Goal: Task Accomplishment & Management: Use online tool/utility

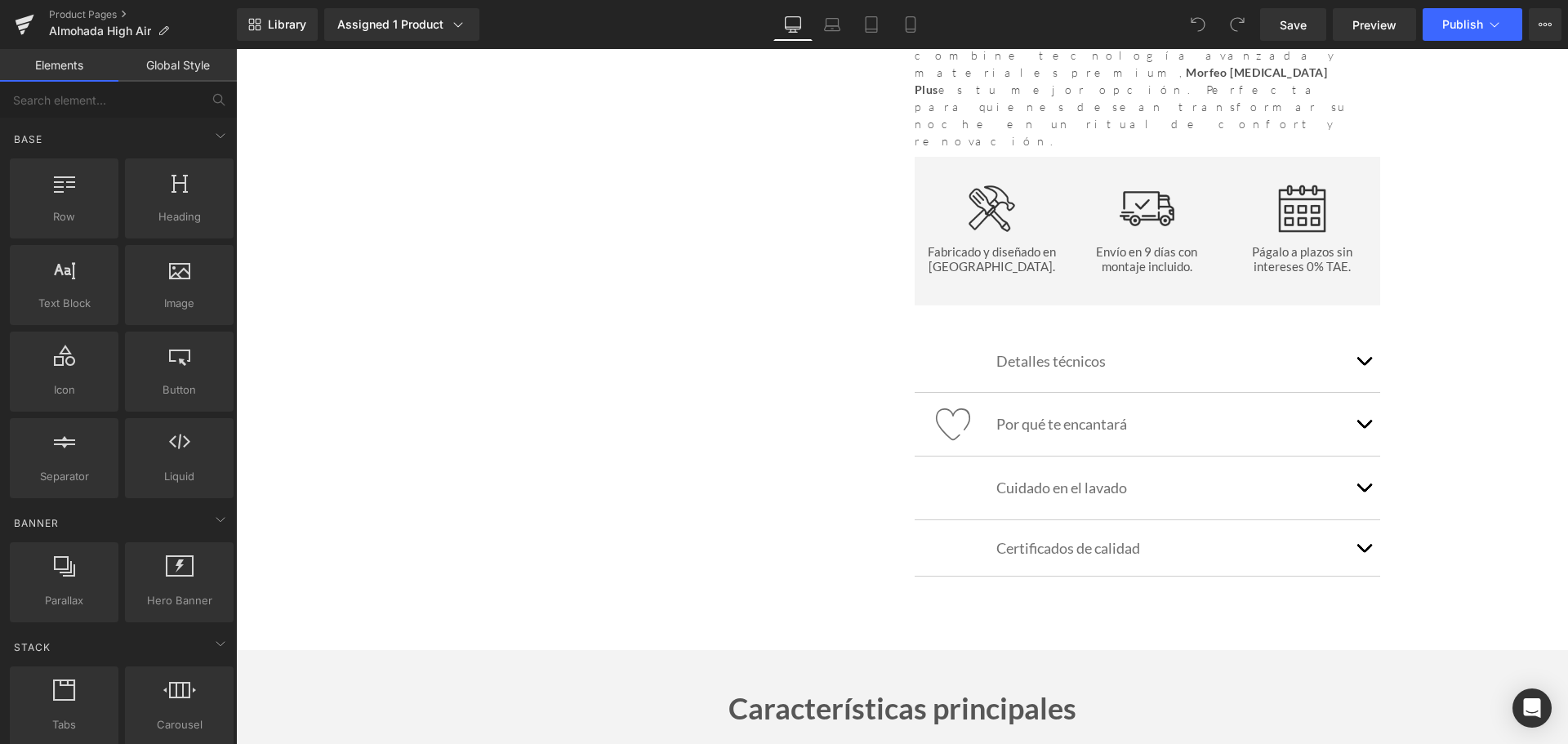
scroll to position [1715, 0]
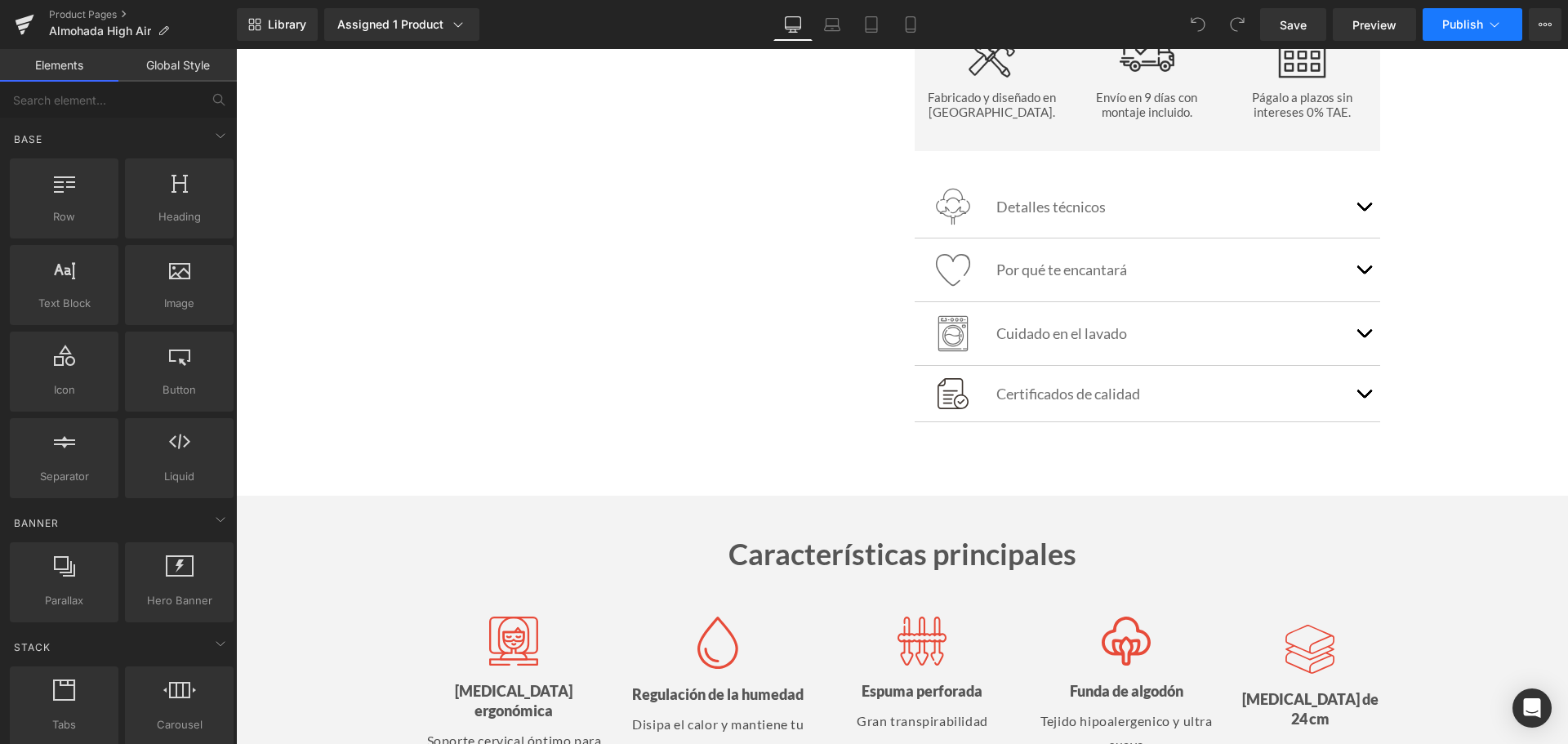
click at [1451, 33] on button "Publish" at bounding box center [1473, 24] width 99 height 33
click at [395, 25] on div "Assigned 1 Product" at bounding box center [401, 24] width 129 height 17
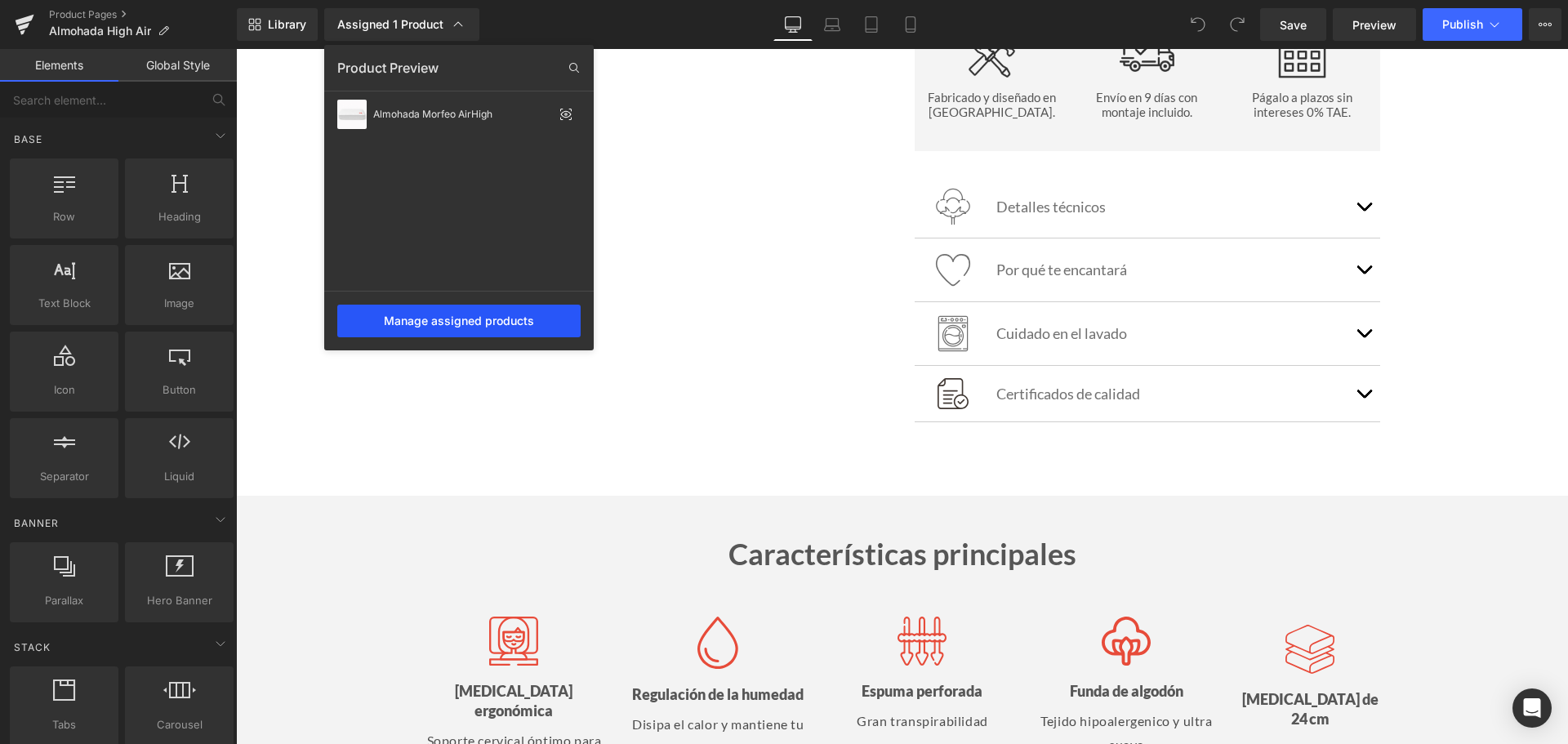
click at [479, 326] on div "Manage assigned products" at bounding box center [459, 321] width 243 height 33
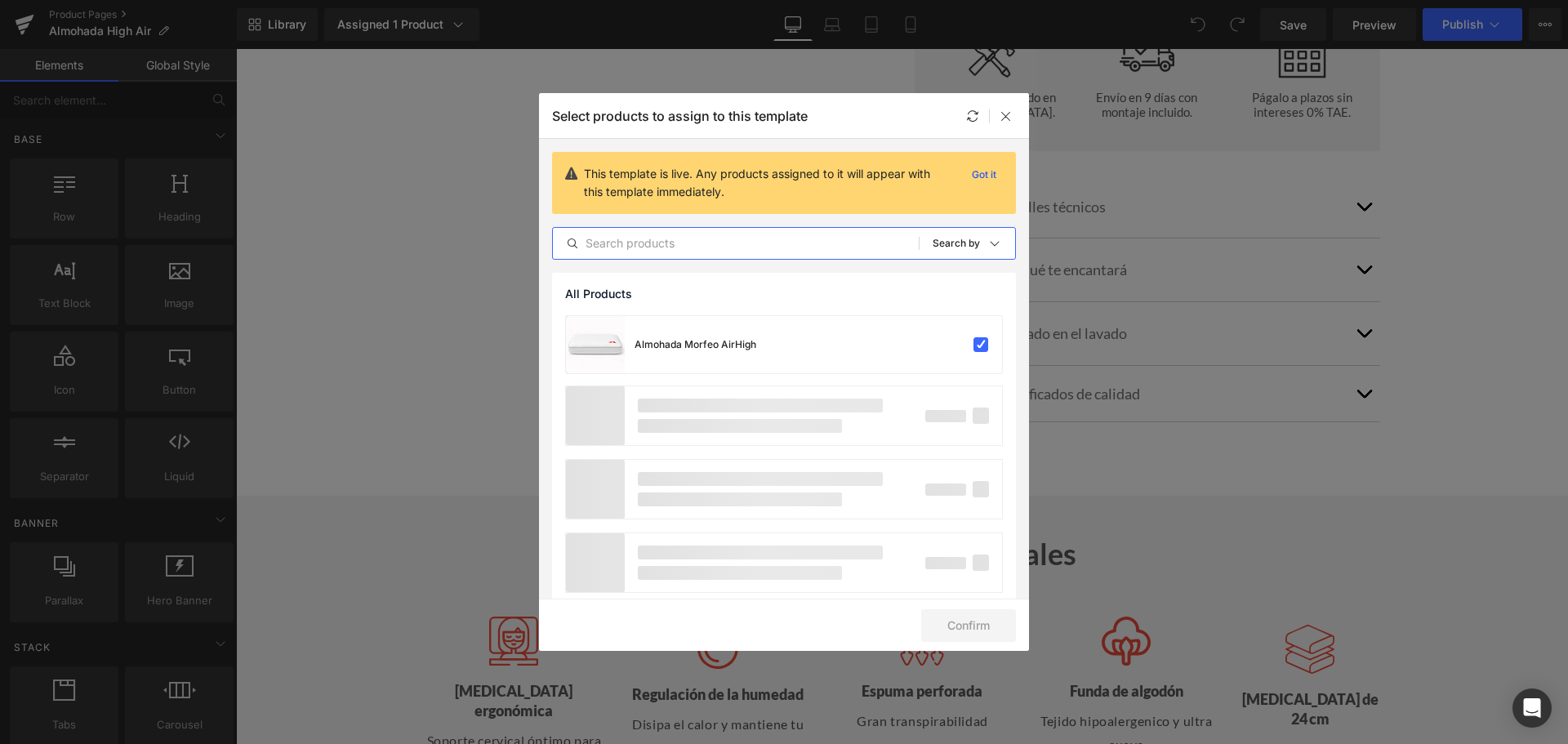
click at [665, 237] on input "text" at bounding box center [736, 243] width 366 height 19
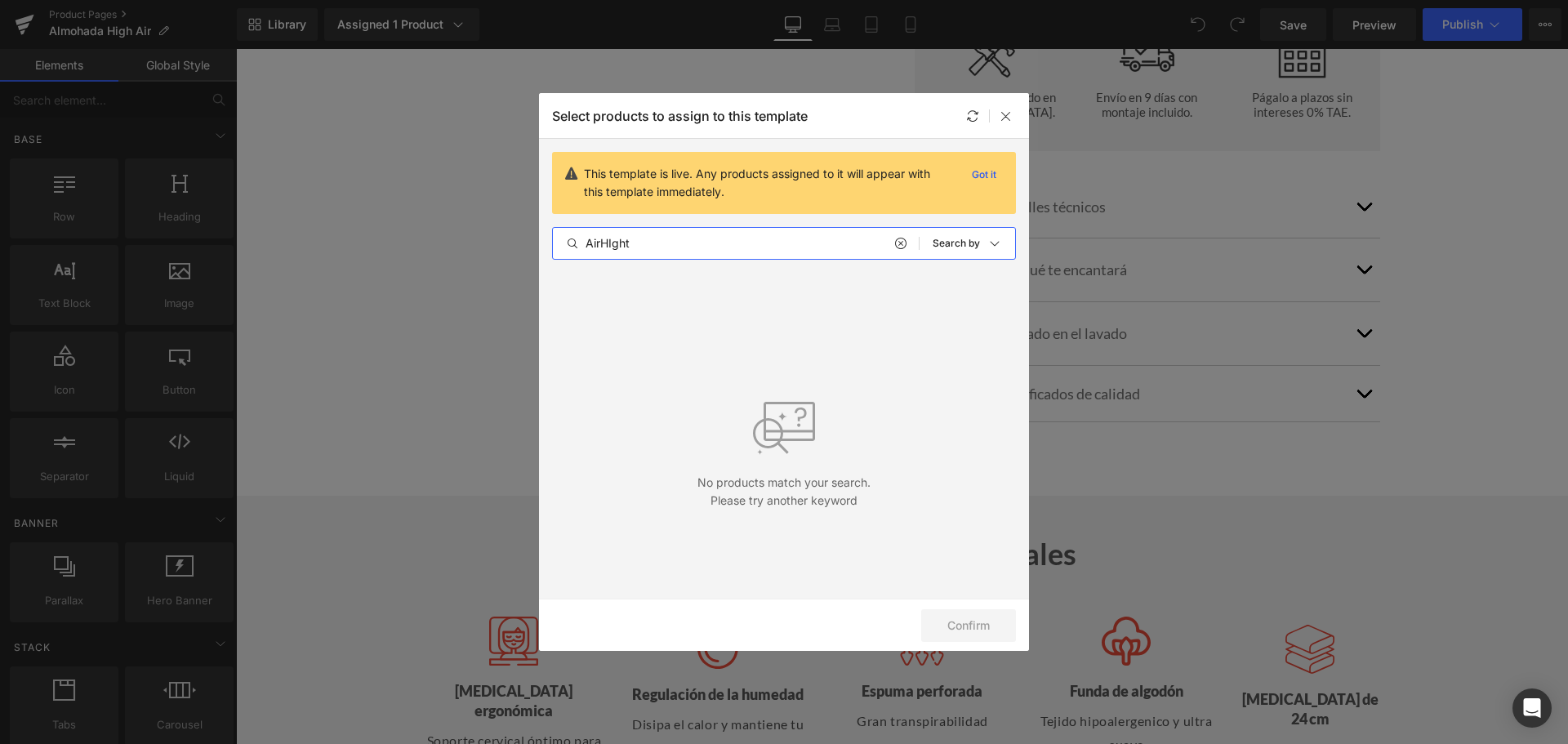
click at [614, 245] on input "AirHIght" at bounding box center [736, 243] width 366 height 19
click at [662, 244] on input "Air Hight" at bounding box center [736, 243] width 366 height 19
click at [599, 245] on input "Air High" at bounding box center [736, 243] width 366 height 19
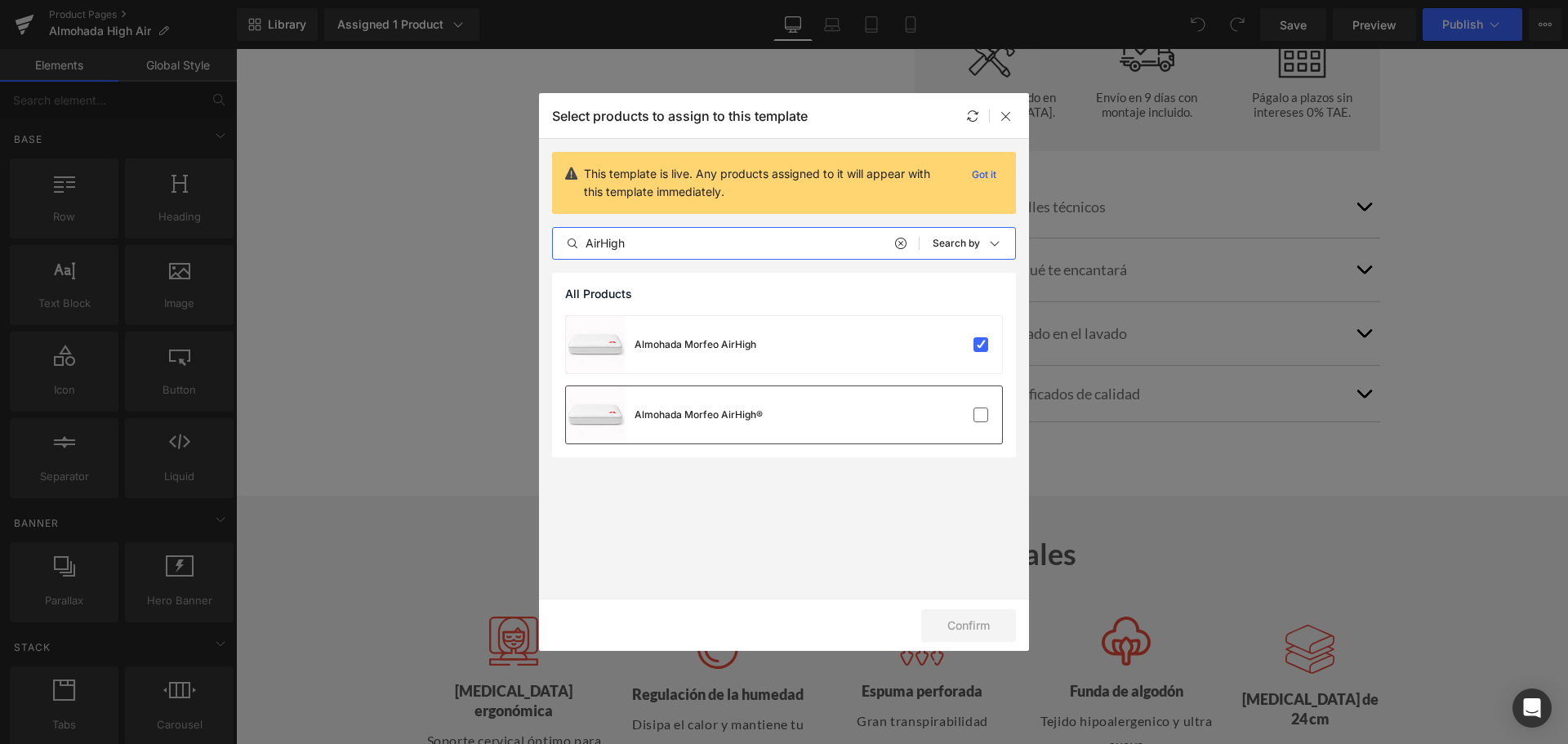
type input "AirHigh"
click at [838, 404] on div "Almohada Morfeo AirHigh®" at bounding box center [784, 415] width 436 height 57
click at [958, 624] on button "Confirm" at bounding box center [968, 626] width 94 height 33
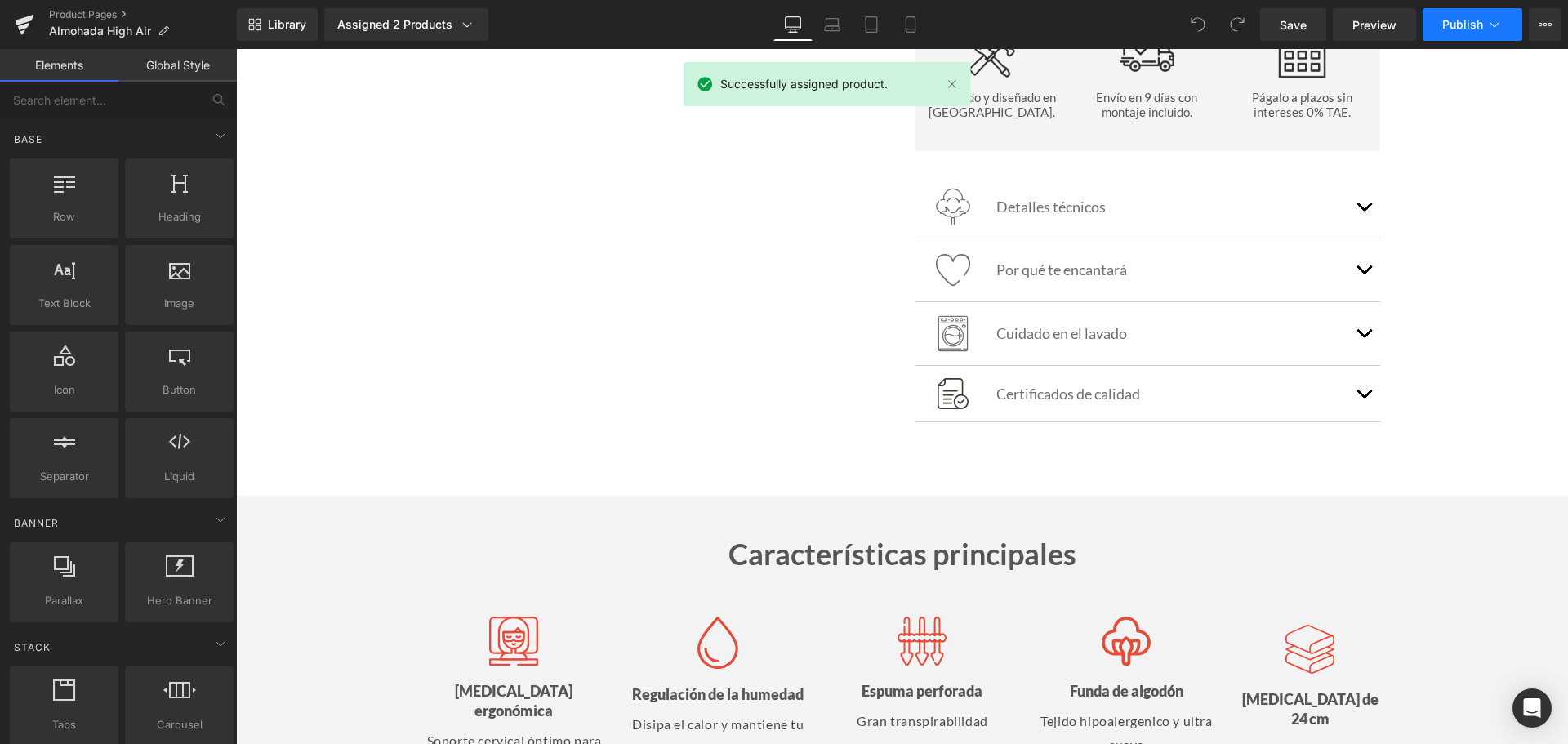
click at [1462, 32] on button "Publish" at bounding box center [1473, 24] width 99 height 33
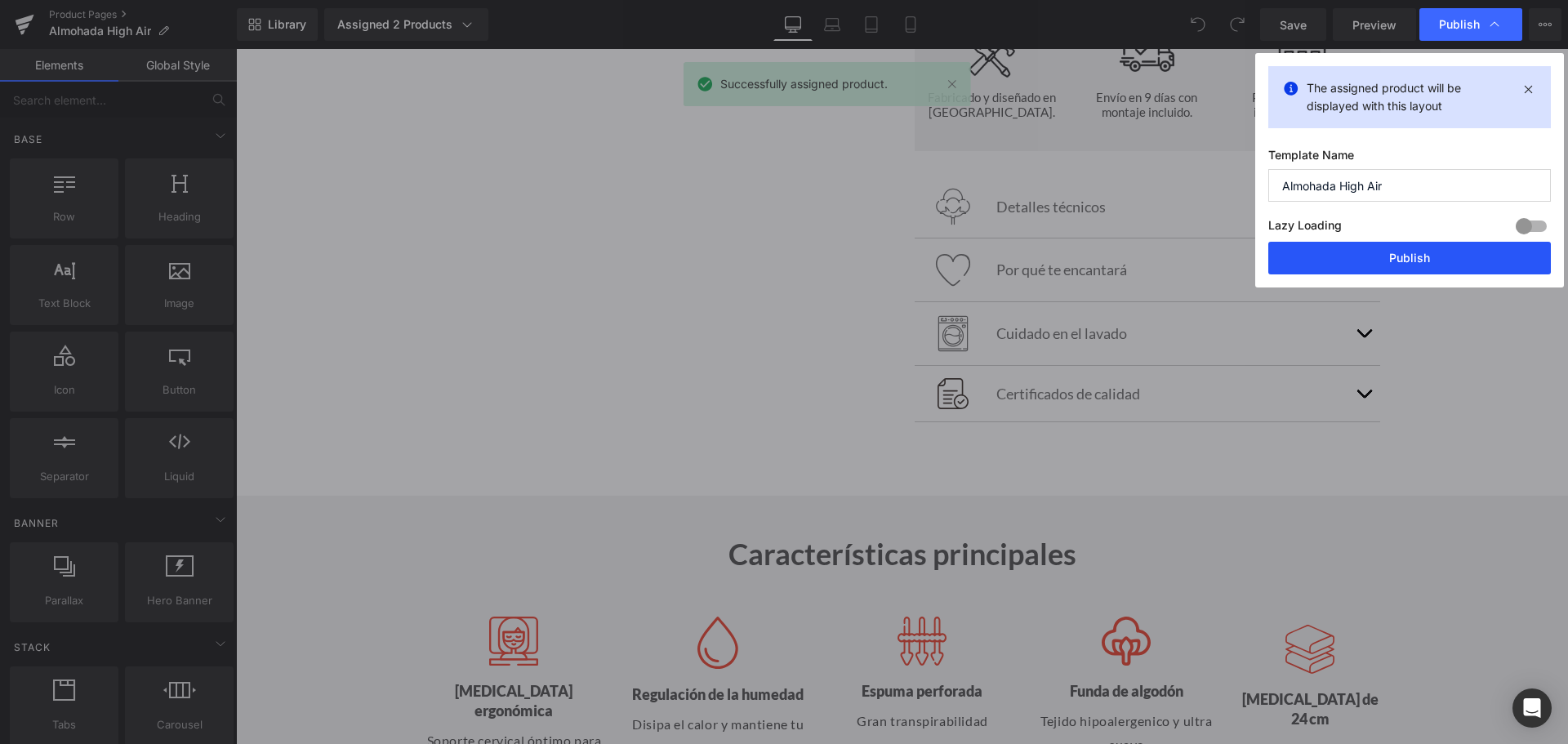
click at [1408, 251] on button "Publish" at bounding box center [1409, 258] width 282 height 33
